Goal: Task Accomplishment & Management: Manage account settings

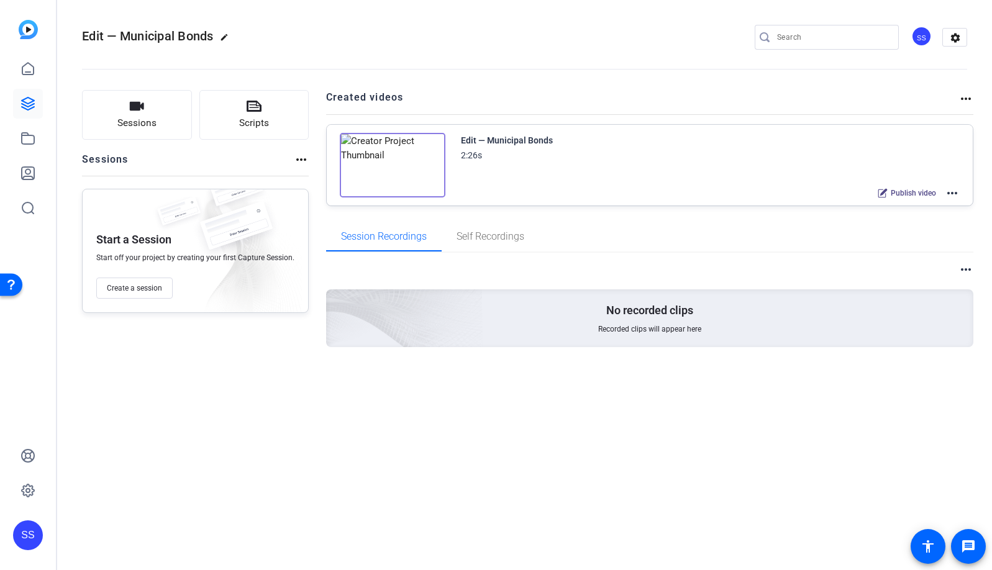
click at [33, 540] on div "SS" at bounding box center [28, 536] width 30 height 30
click at [161, 520] on mat-icon "logout" at bounding box center [164, 517] width 15 height 15
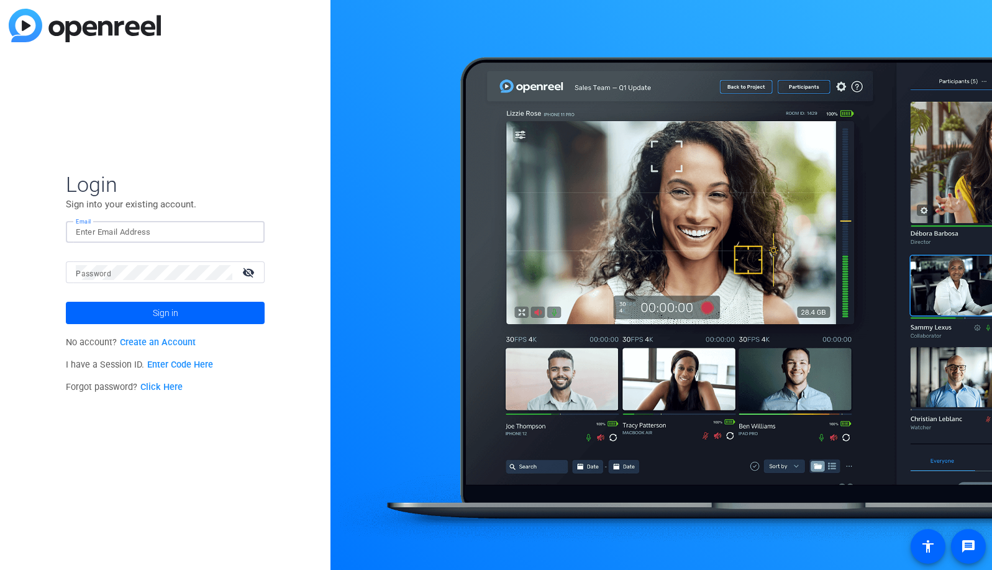
click at [240, 232] on div at bounding box center [165, 232] width 179 height 22
type input "[EMAIL_ADDRESS][DOMAIN_NAME]"
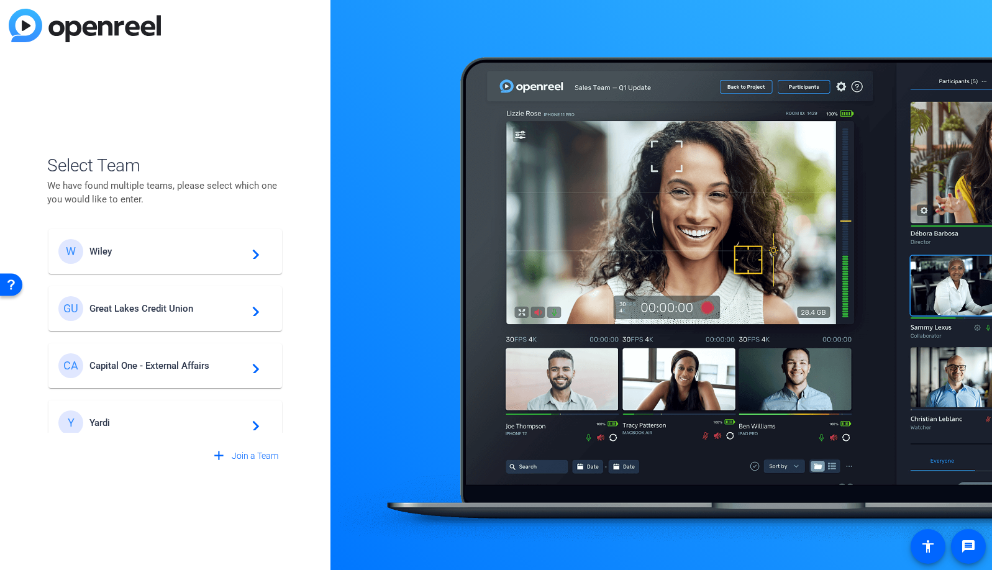
click at [167, 308] on span "Great Lakes Credit Union" at bounding box center [166, 308] width 155 height 11
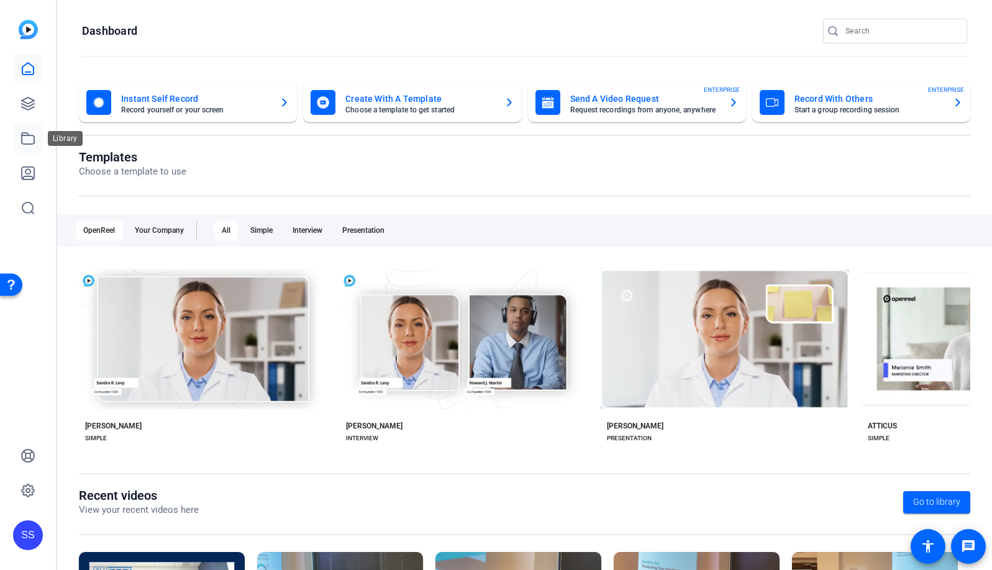
click at [34, 138] on icon at bounding box center [28, 138] width 12 height 11
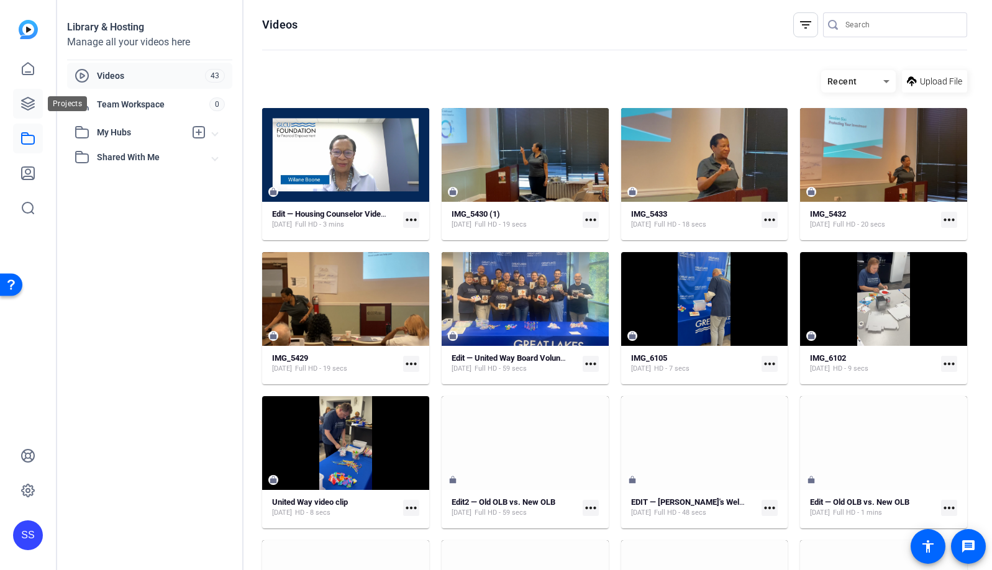
click at [22, 111] on icon at bounding box center [28, 103] width 15 height 15
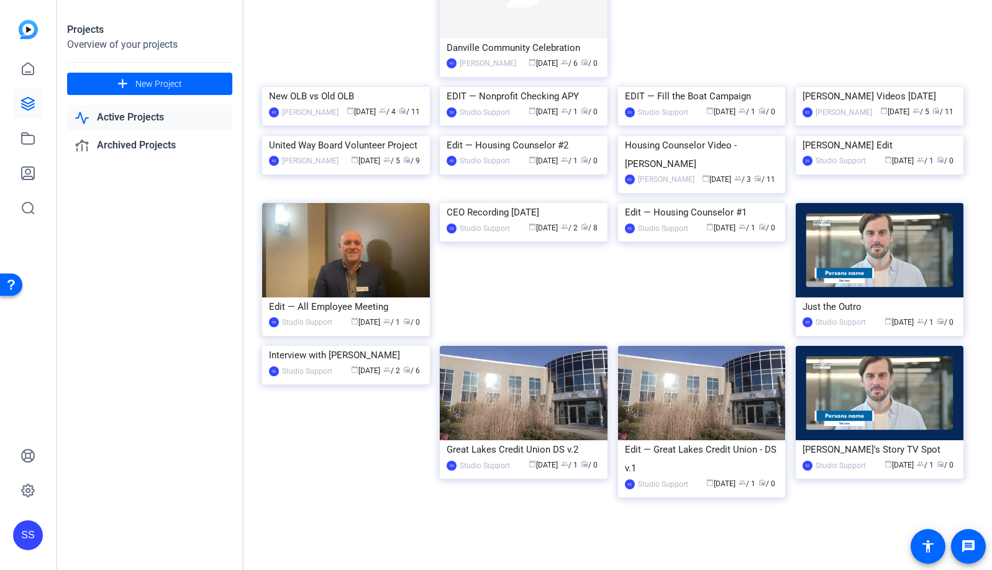
click at [354, 131] on div "Edit — Housing Counselor Video #3 SS Studio Support calendar_today Sep 29 group…" at bounding box center [617, 197] width 711 height 656
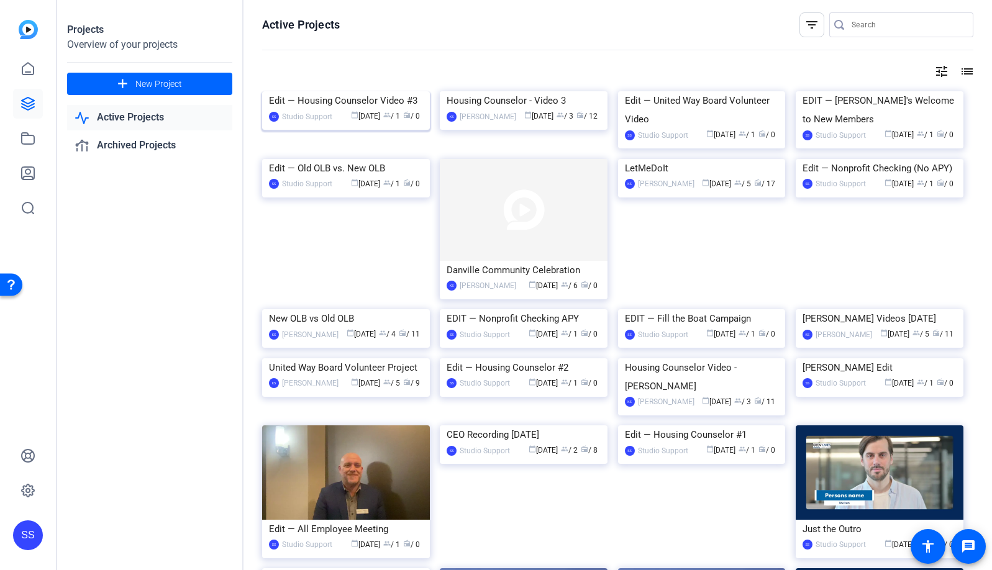
click at [332, 91] on img at bounding box center [346, 91] width 168 height 0
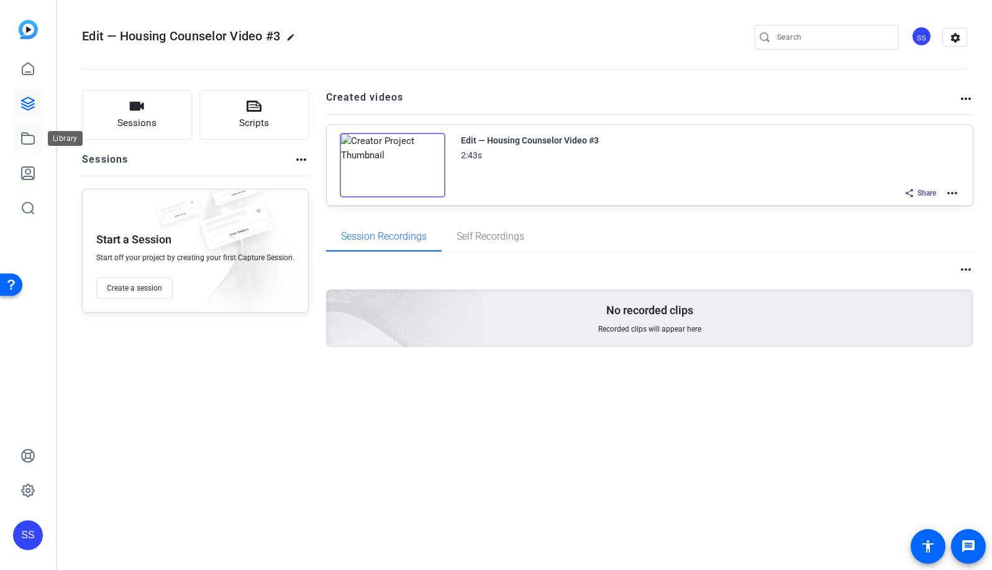
click at [26, 134] on icon at bounding box center [28, 138] width 15 height 15
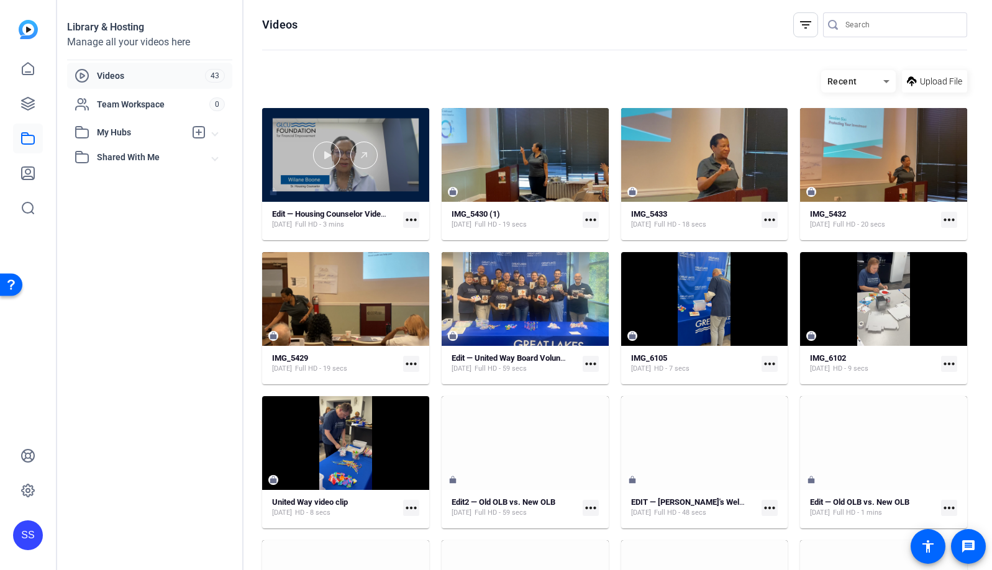
click at [377, 124] on div at bounding box center [345, 155] width 167 height 94
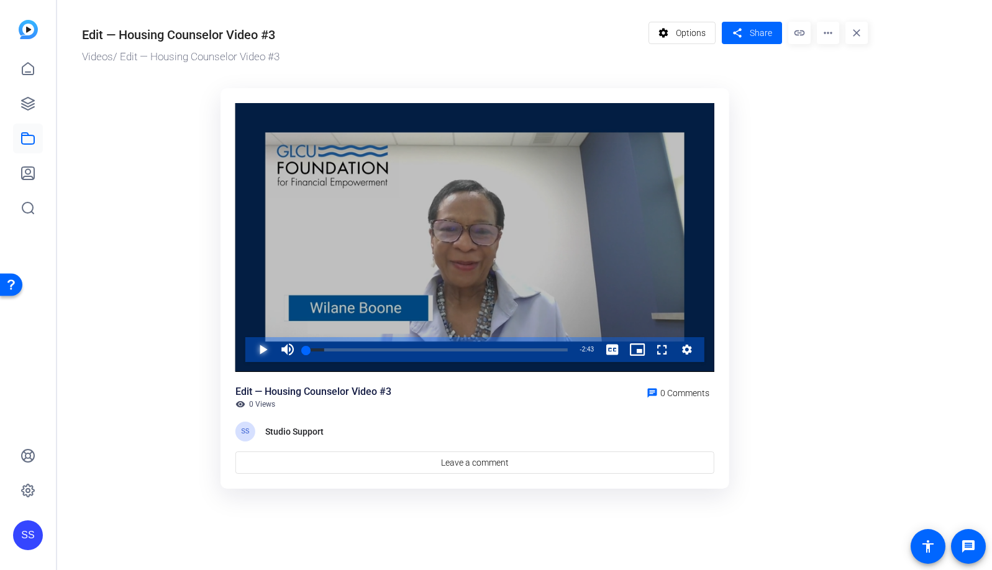
click at [250, 350] on span "Video Player" at bounding box center [250, 349] width 0 height 25
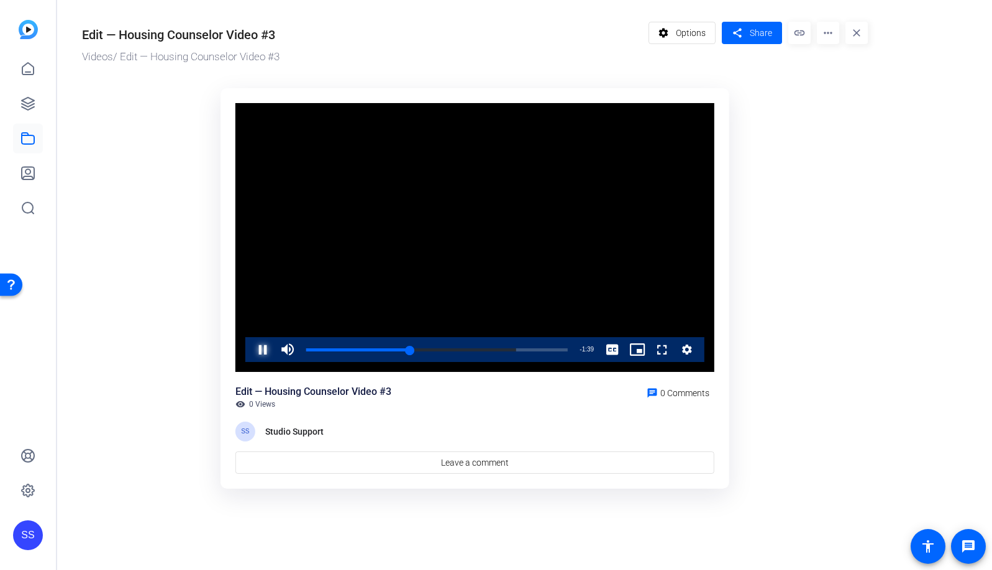
click at [250, 352] on span "Video Player" at bounding box center [250, 349] width 0 height 25
click at [384, 351] on div "Loaded : 80.32% 0:48 0:48" at bounding box center [437, 350] width 262 height 3
click at [368, 349] on div "Loaded : 80.32% 0:39 0:39" at bounding box center [437, 350] width 262 height 3
click at [250, 349] on span "Video Player" at bounding box center [250, 349] width 0 height 25
click at [353, 345] on div "Loaded : 80.32% 0:21 0:41" at bounding box center [437, 349] width 274 height 25
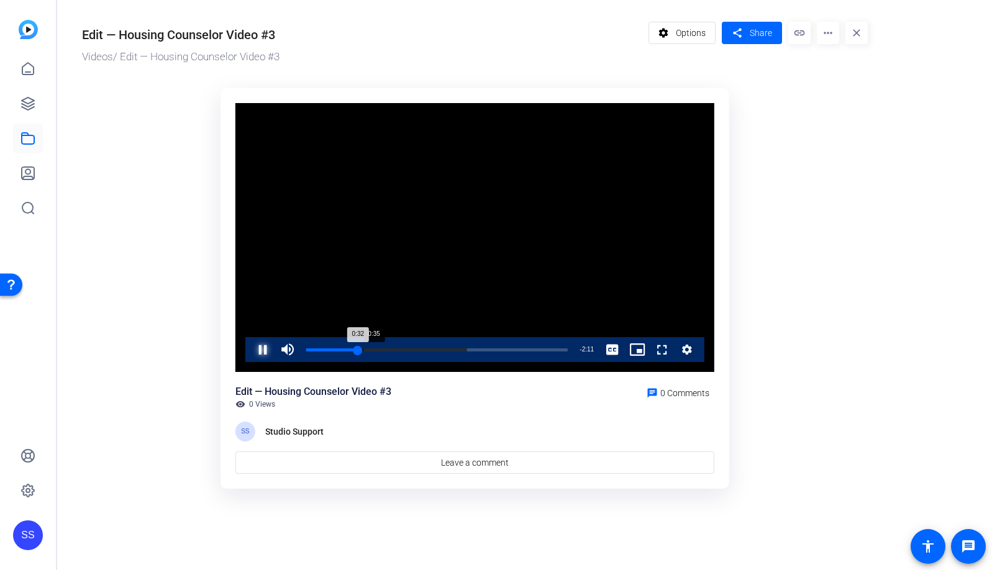
click at [358, 349] on div "0:32" at bounding box center [332, 350] width 52 height 3
click at [370, 349] on div "Loaded : 61.70% 0:39 0:39" at bounding box center [437, 350] width 262 height 3
click at [370, 349] on div "0:40" at bounding box center [338, 350] width 64 height 3
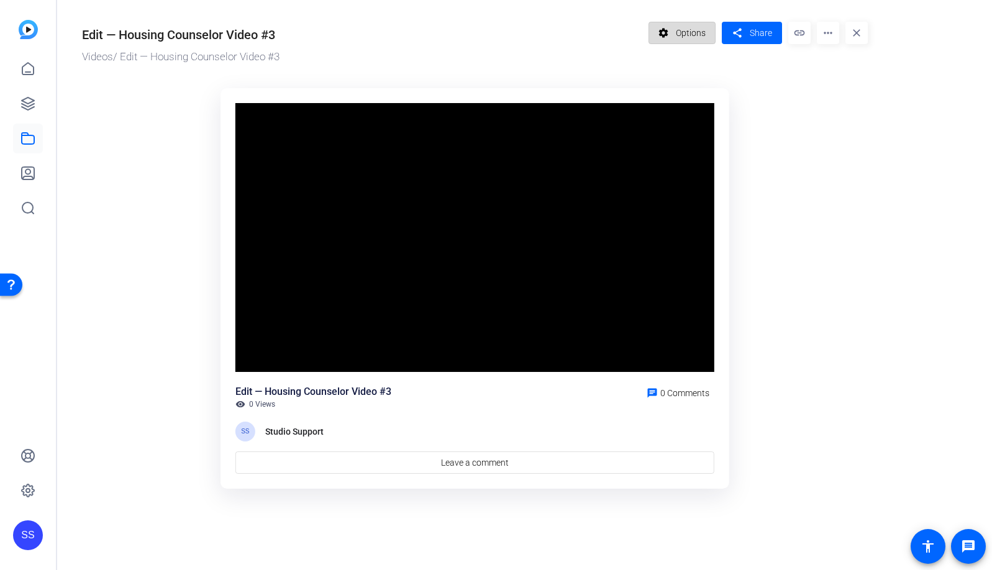
click at [694, 34] on span "Options" at bounding box center [691, 33] width 30 height 24
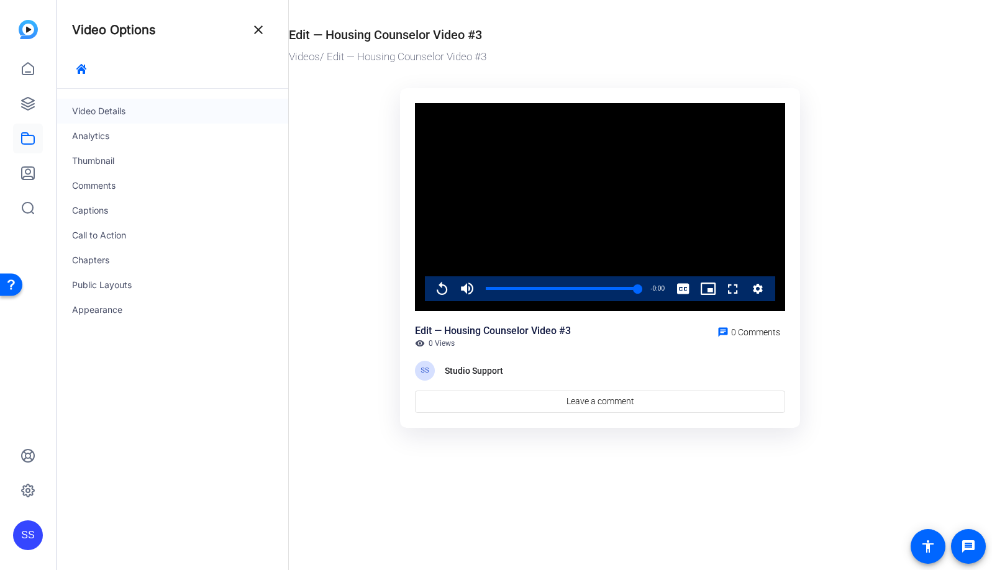
click at [112, 114] on div "Video Details" at bounding box center [172, 111] width 231 height 25
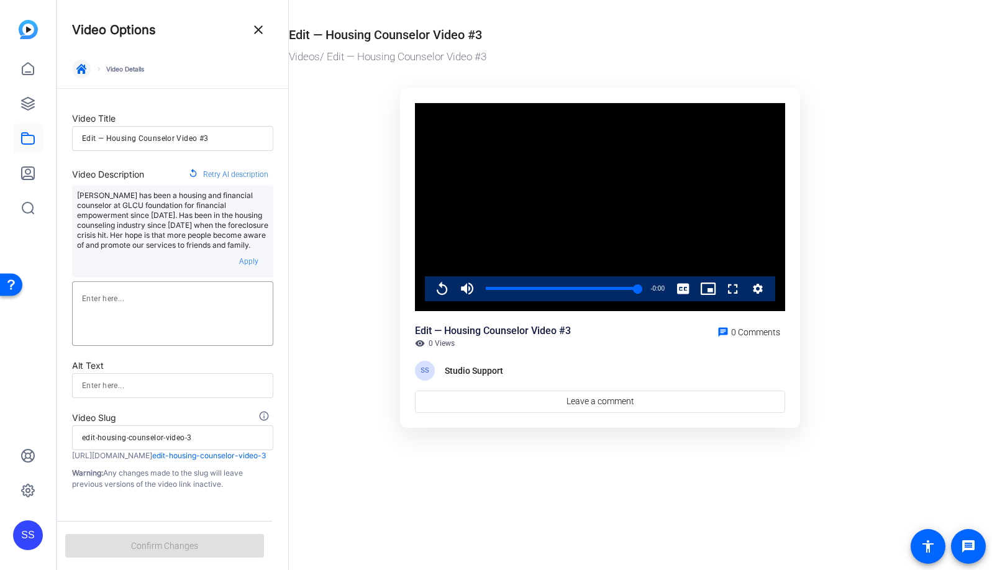
click at [81, 79] on span "button" at bounding box center [81, 69] width 30 height 30
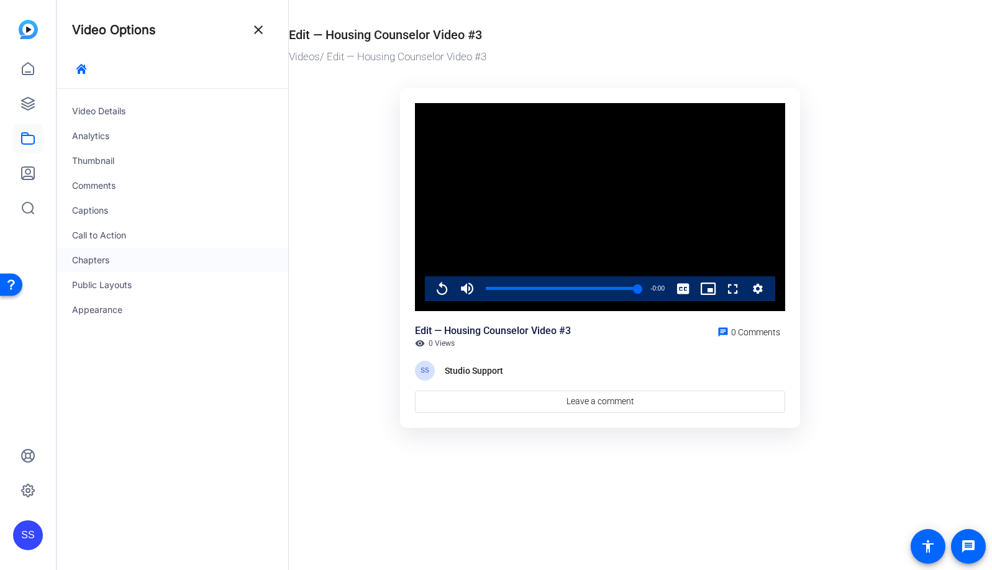
click at [98, 264] on div "Chapters" at bounding box center [172, 260] width 231 height 25
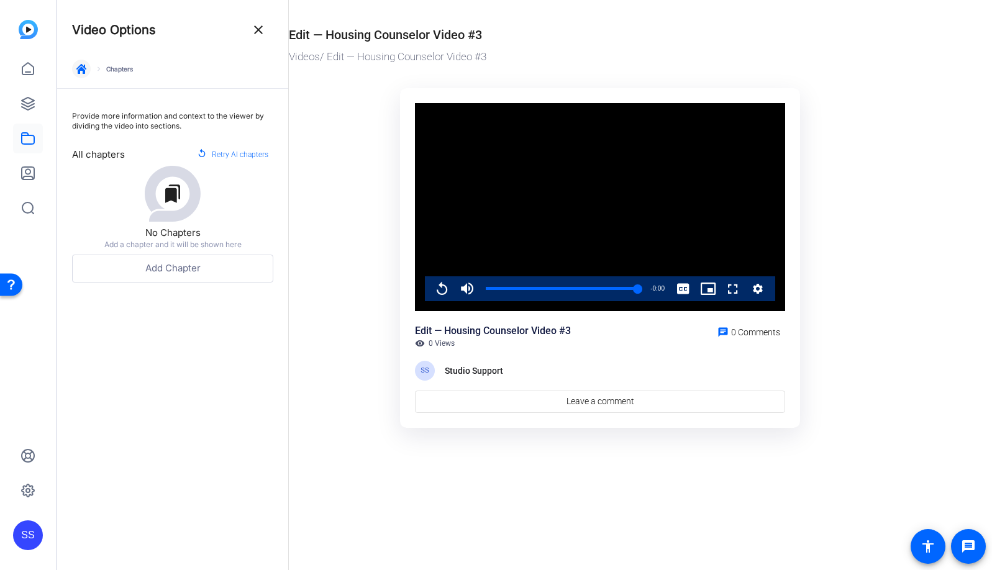
click at [84, 72] on icon "button" at bounding box center [81, 69] width 10 height 10
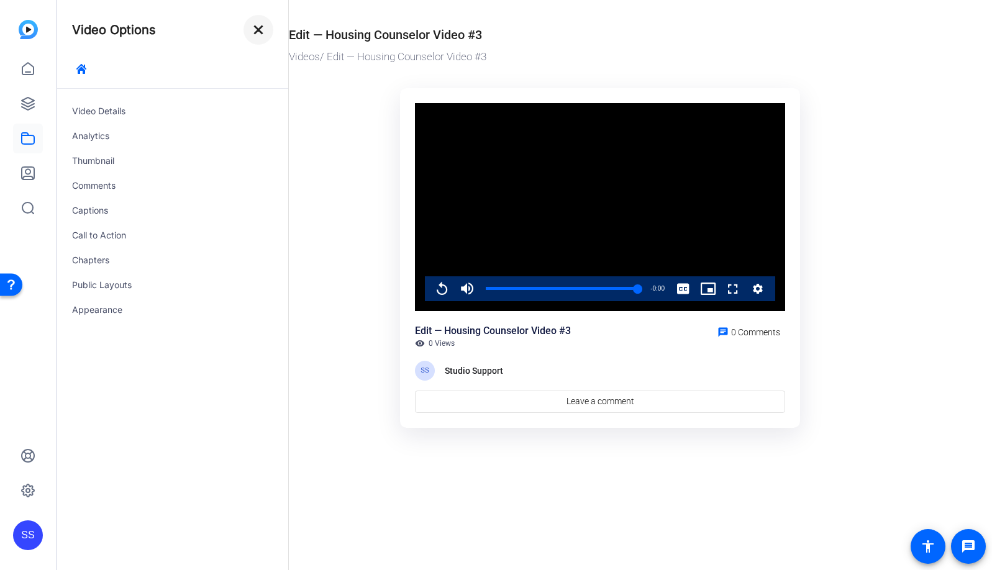
click at [262, 32] on mat-icon "close" at bounding box center [258, 29] width 15 height 15
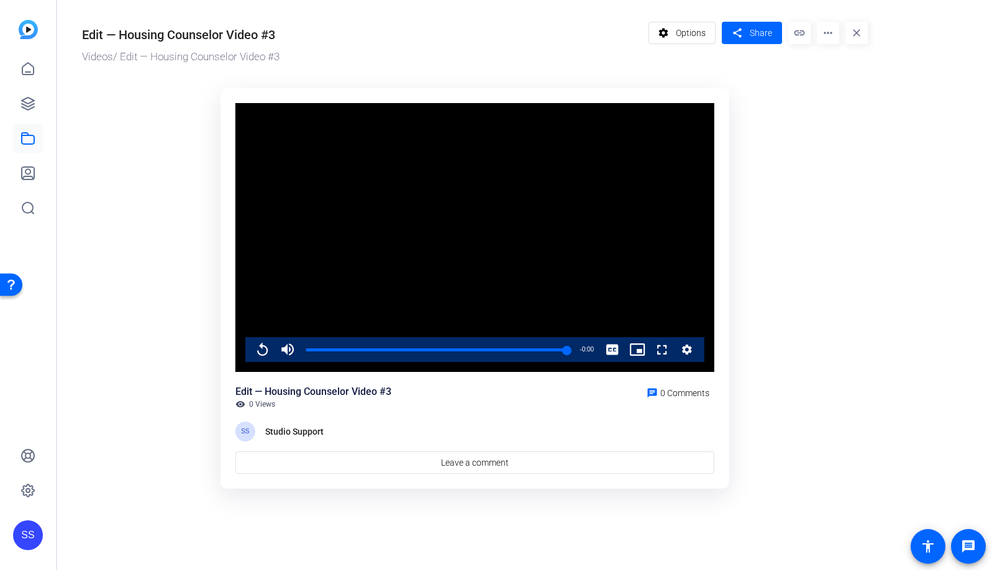
drag, startPoint x: 885, startPoint y: 209, endPoint x: 879, endPoint y: 206, distance: 6.9
click at [885, 208] on or-hosting-video-details "Edit — Housing Counselor Video #3 Videos / Edit — Housing Counselor Video #3 se…" at bounding box center [521, 253] width 929 height 506
click at [738, 32] on mat-icon "share" at bounding box center [737, 33] width 16 height 17
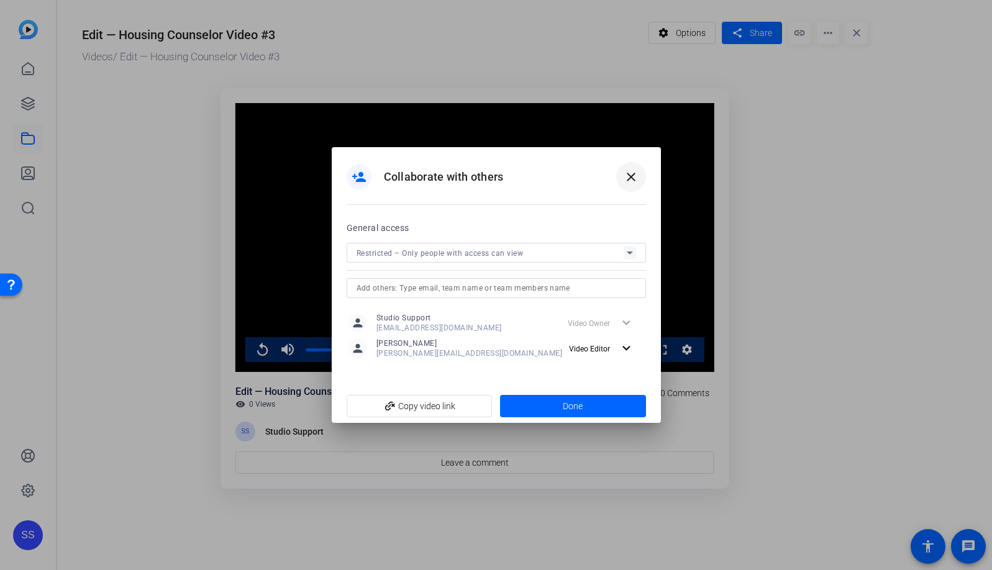
click at [636, 179] on mat-icon "close" at bounding box center [631, 177] width 15 height 15
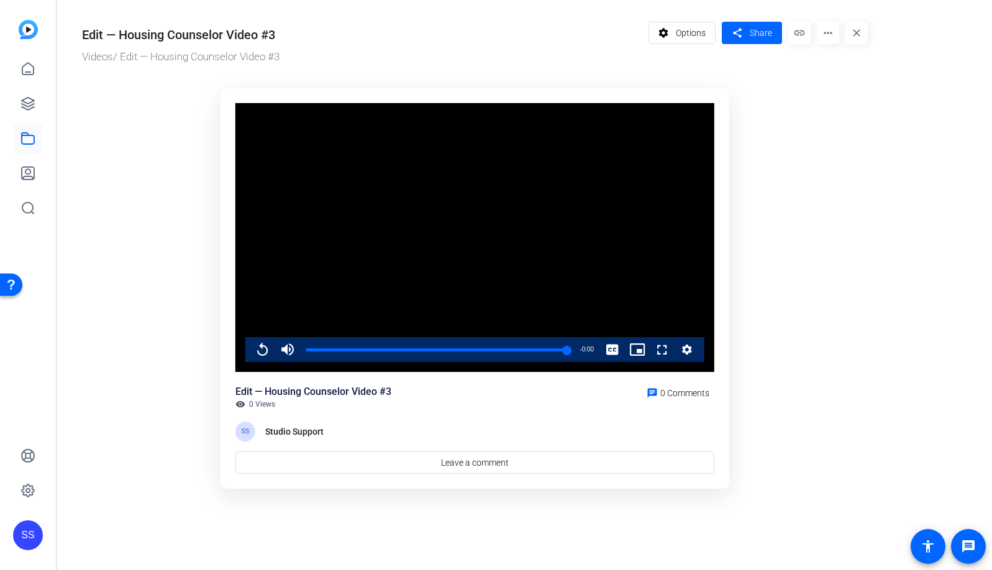
click at [31, 536] on div "SS" at bounding box center [28, 536] width 30 height 30
click at [165, 517] on mat-icon "logout" at bounding box center [164, 517] width 15 height 15
